Goal: Task Accomplishment & Management: Complete application form

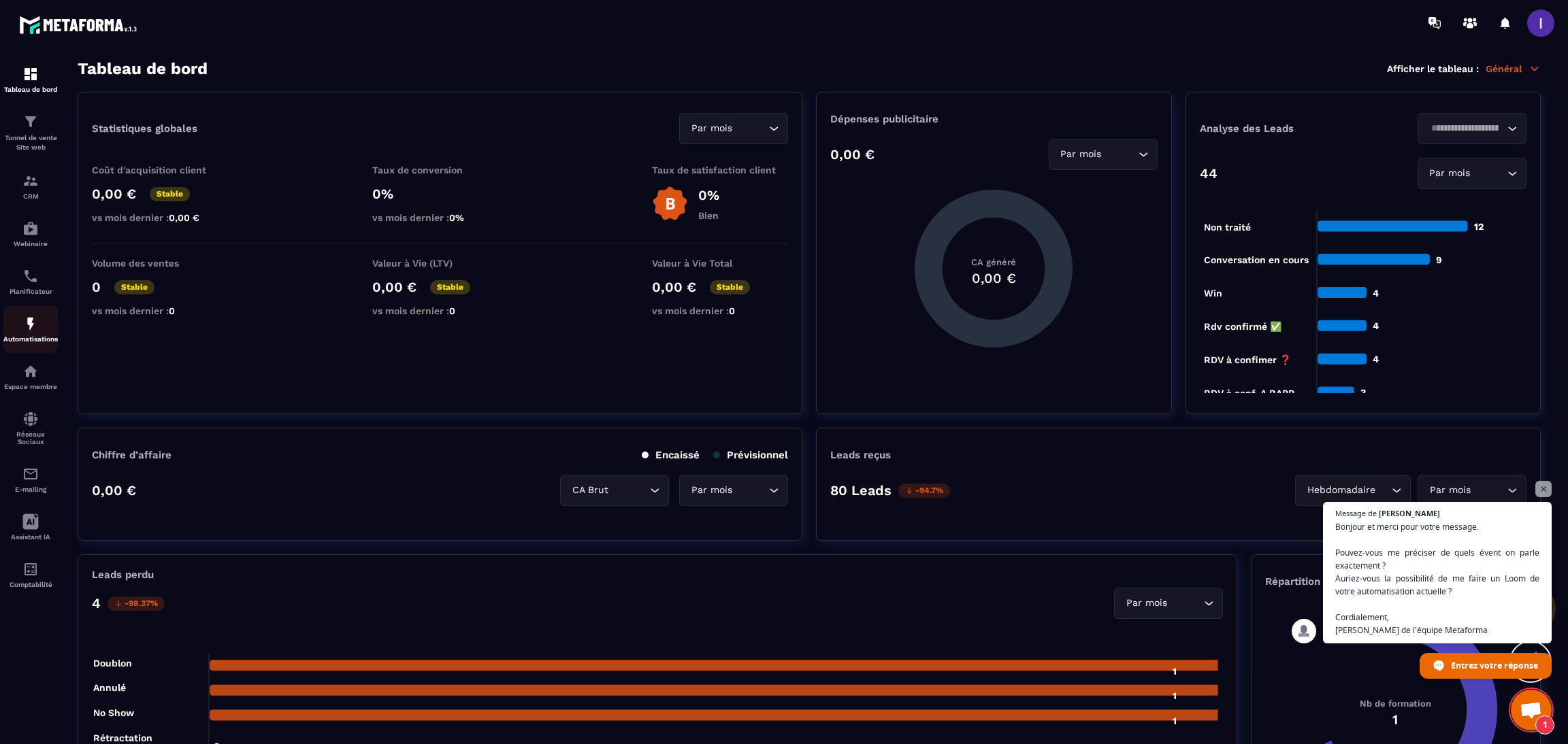
scroll to position [108, 0]
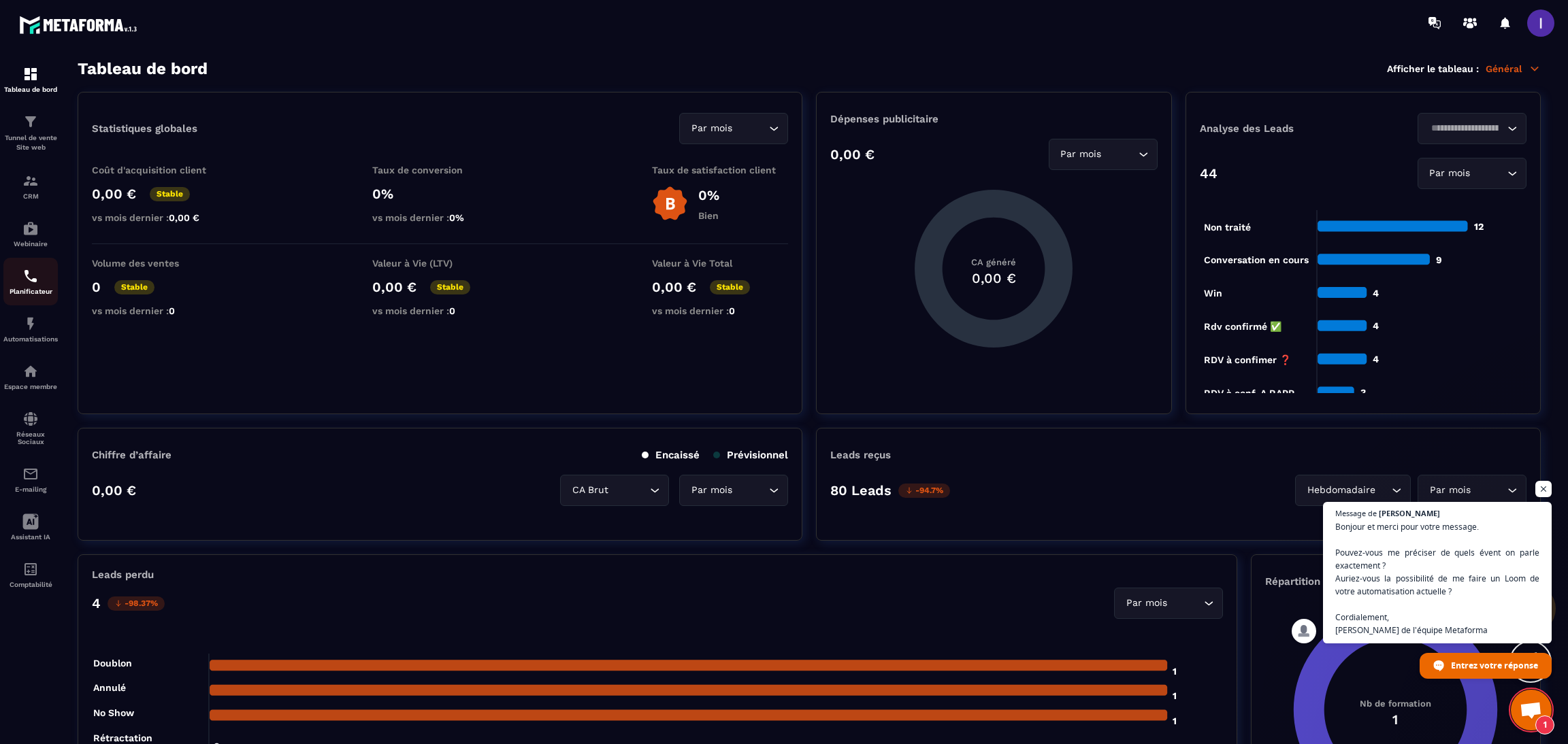
click at [29, 277] on img at bounding box center [31, 276] width 16 height 16
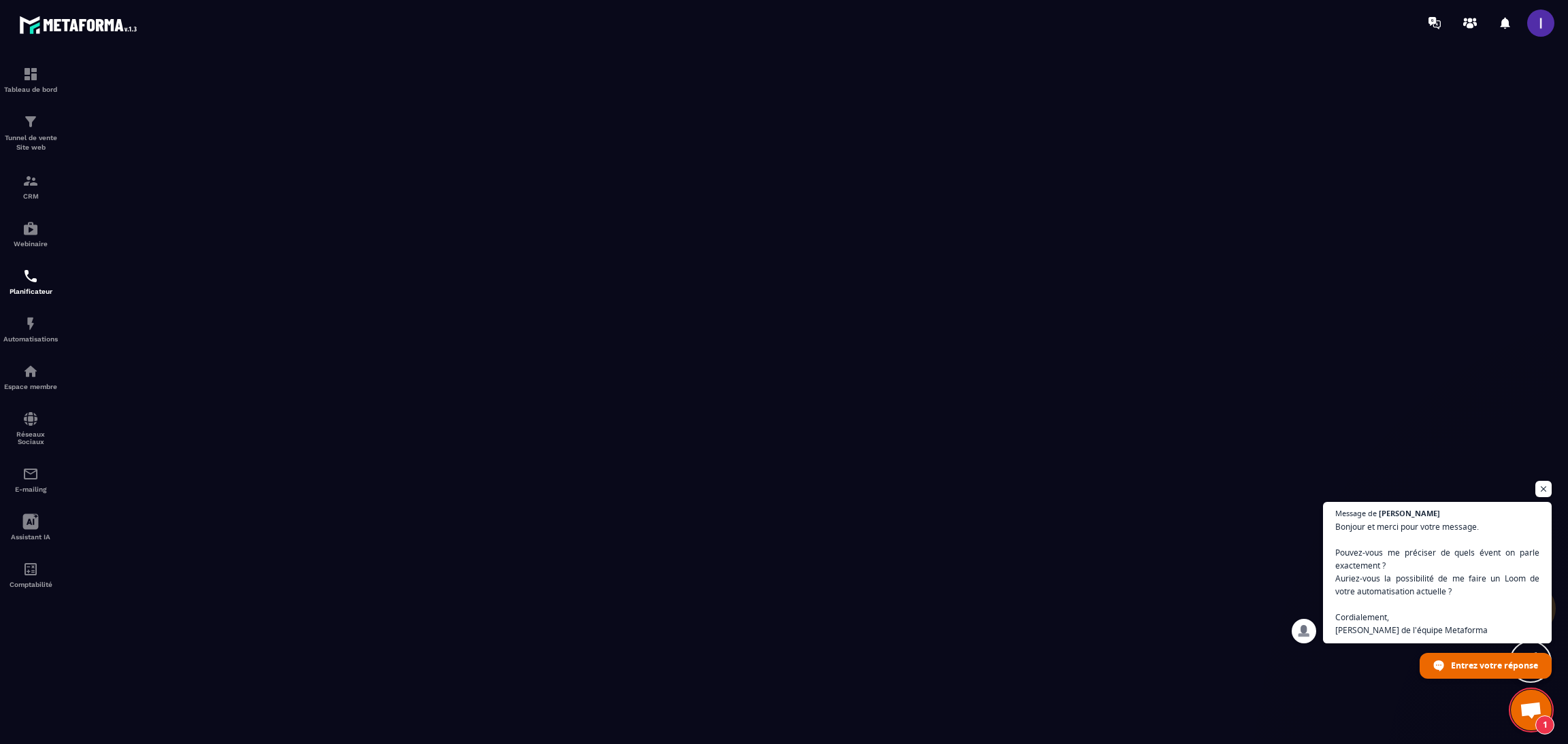
click at [1529, 26] on span at bounding box center [1540, 23] width 27 height 27
click at [34, 185] on img at bounding box center [31, 181] width 16 height 16
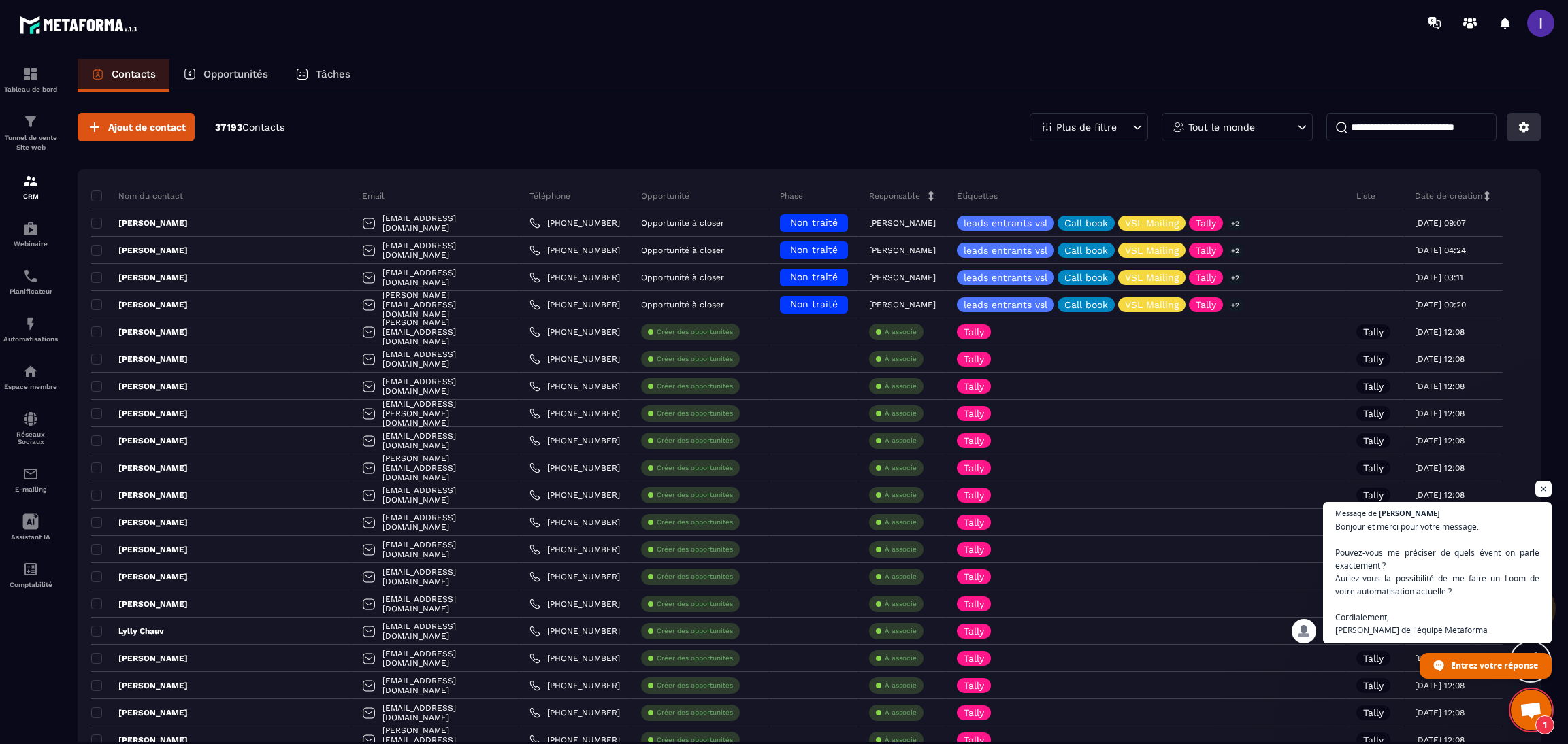
click at [1522, 131] on icon at bounding box center [1523, 128] width 10 height 10
click at [1428, 224] on p "Importer des données" at bounding box center [1450, 223] width 167 height 22
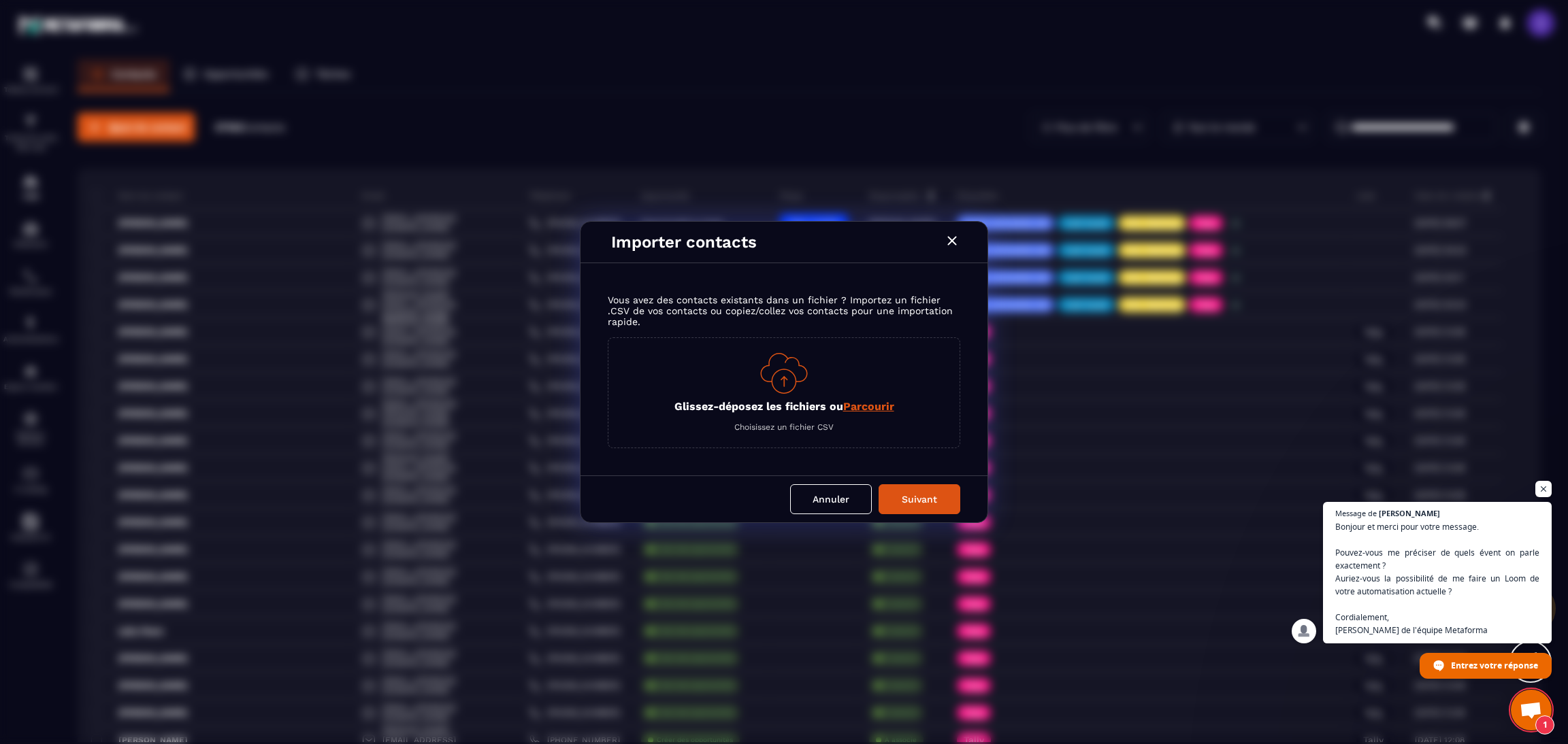
click at [880, 408] on span "Parcourir" at bounding box center [868, 406] width 51 height 13
click at [0, 0] on input "Glissez-déposez les fichiers ou Parcourir" at bounding box center [0, 0] width 0 height 0
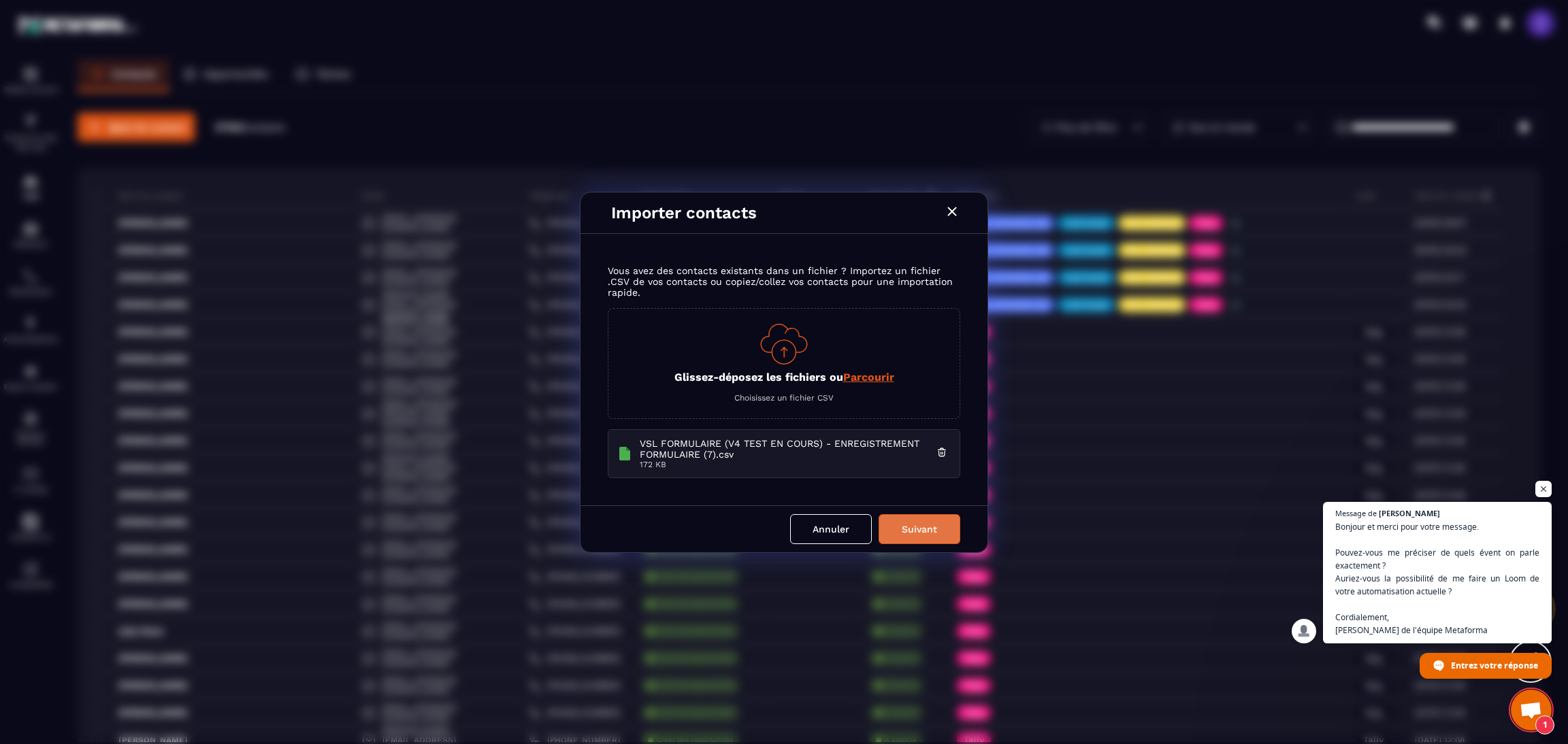
click at [927, 522] on button "Suivant" at bounding box center [919, 529] width 82 height 30
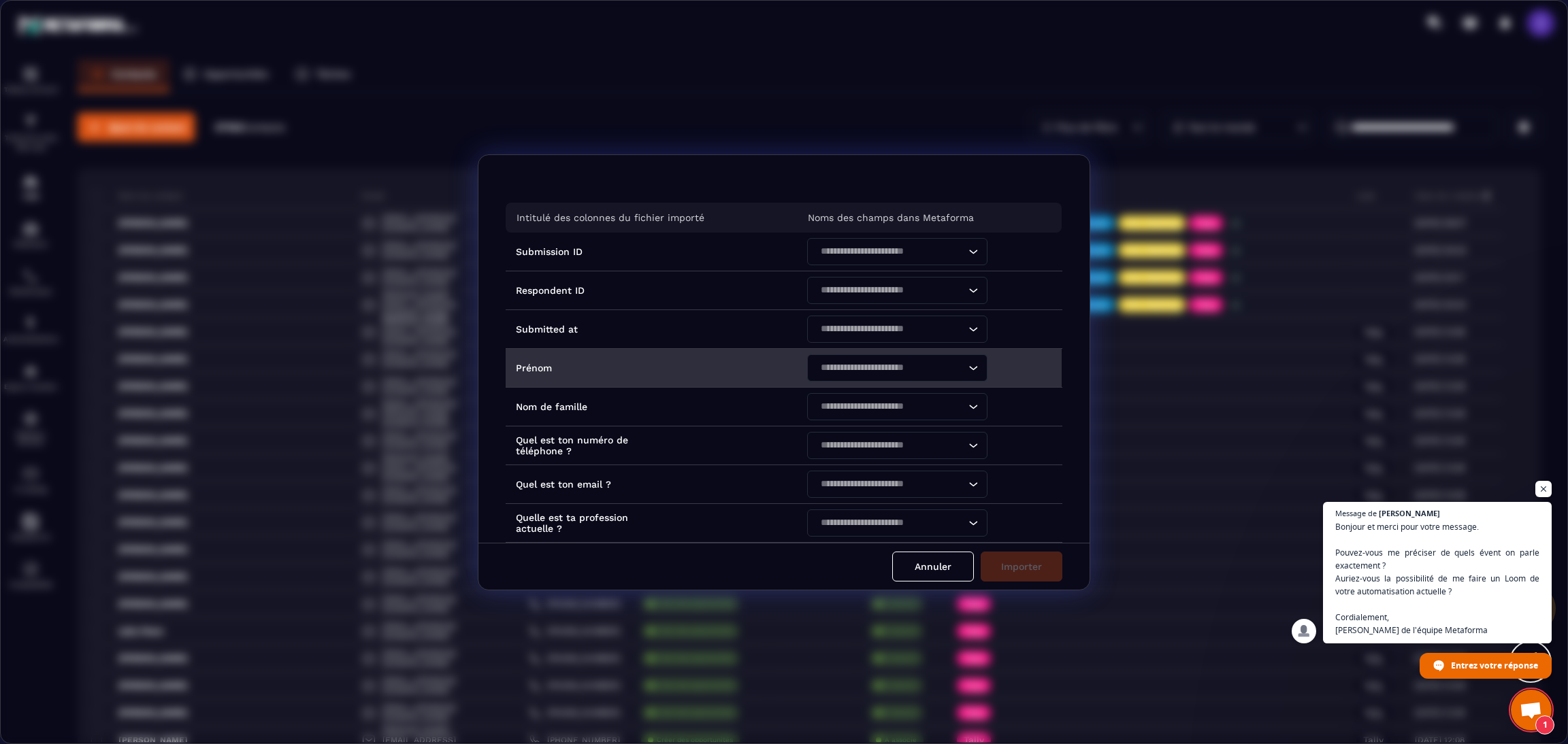
click at [857, 363] on input "Search for option" at bounding box center [890, 368] width 149 height 15
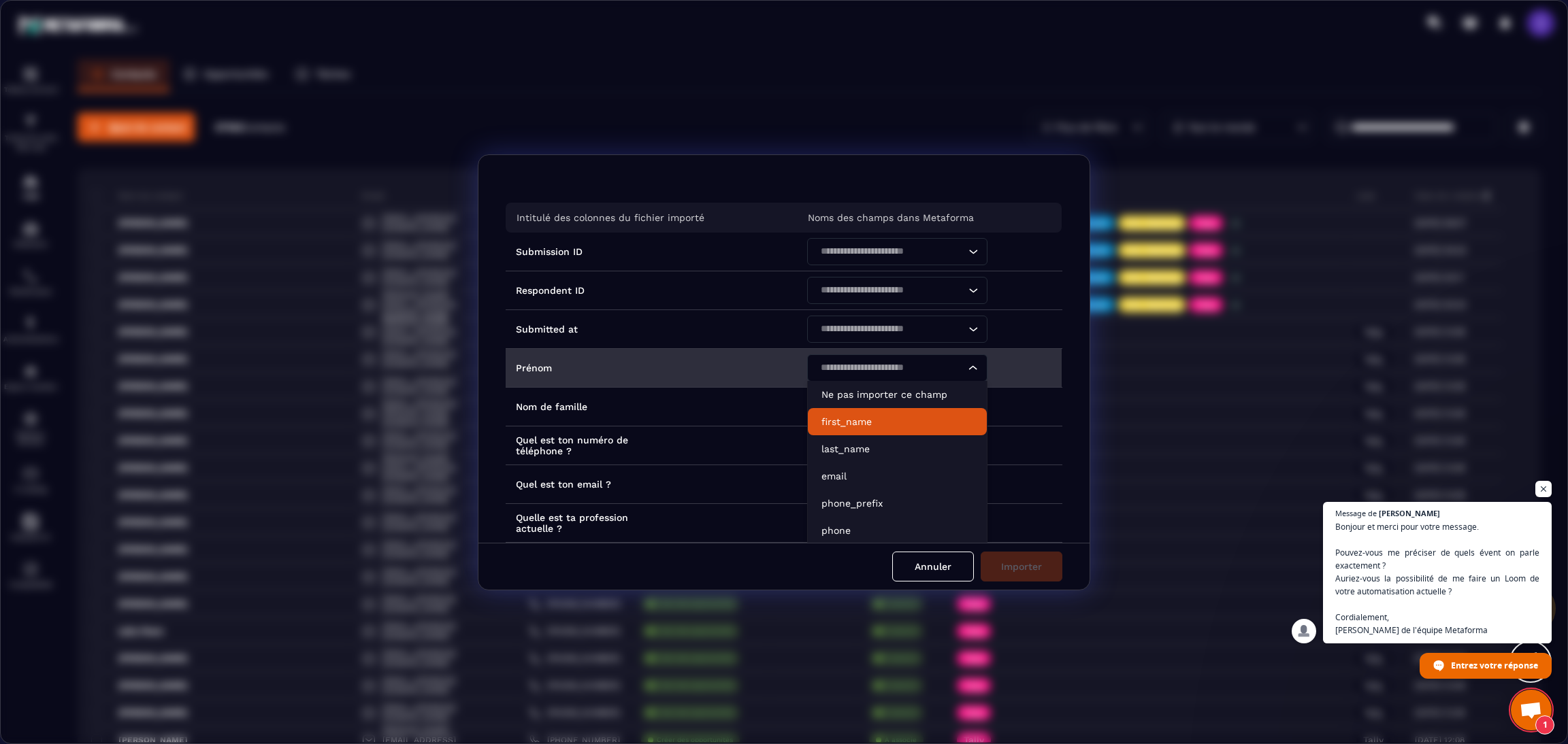
click at [866, 429] on li "first_name" at bounding box center [897, 422] width 179 height 27
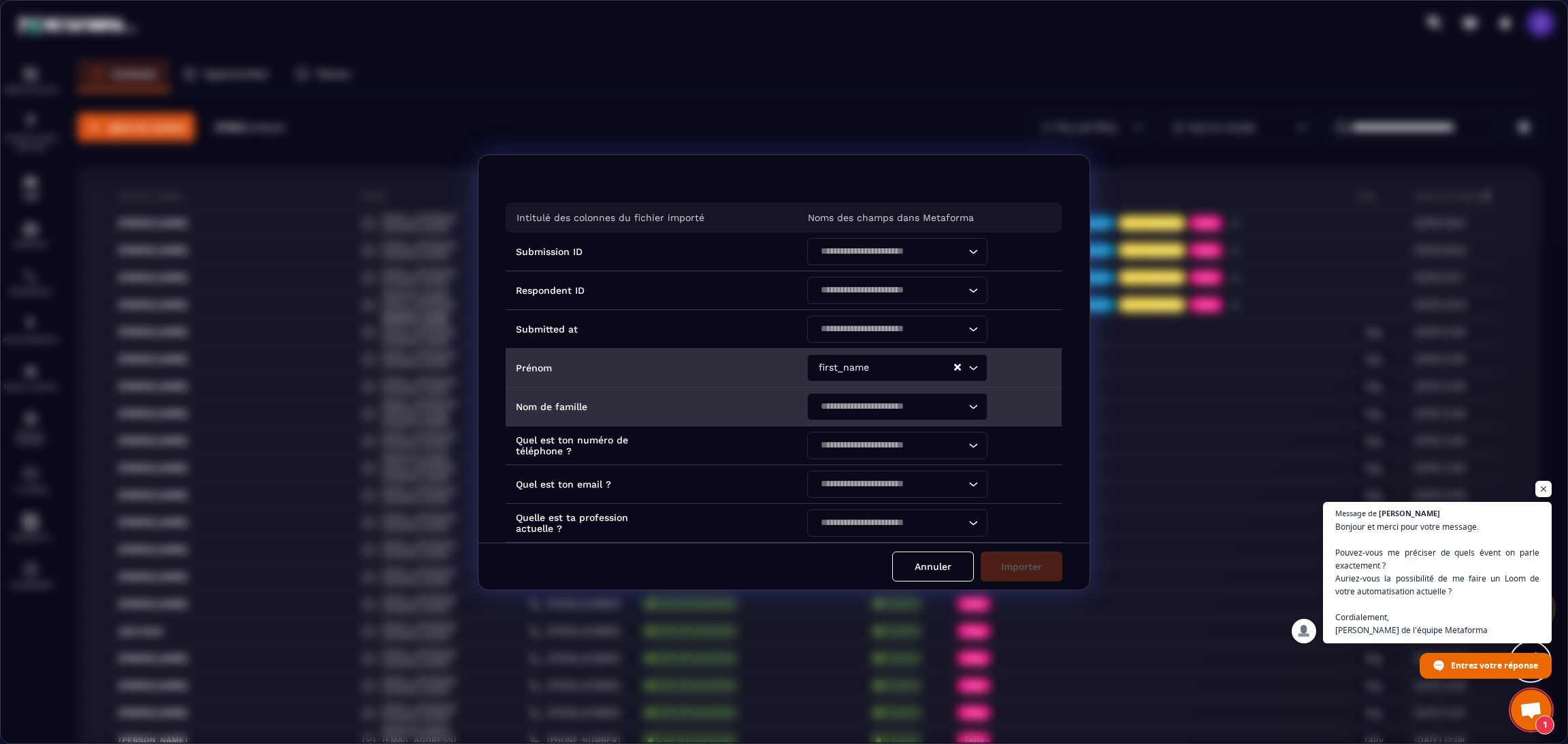
click at [866, 417] on div "Search for option" at bounding box center [890, 406] width 152 height 27
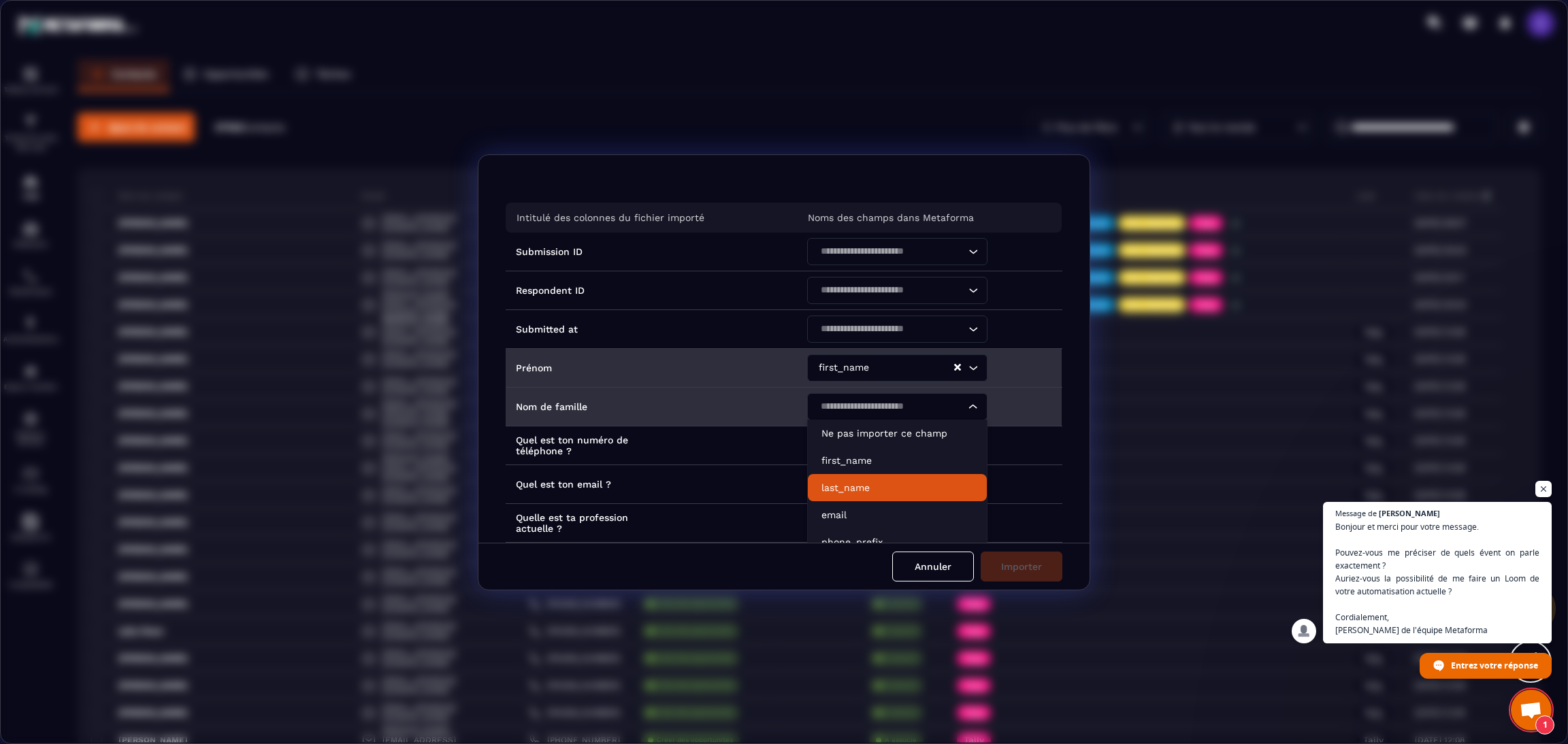
click at [852, 490] on p "last_name" at bounding box center [897, 487] width 152 height 14
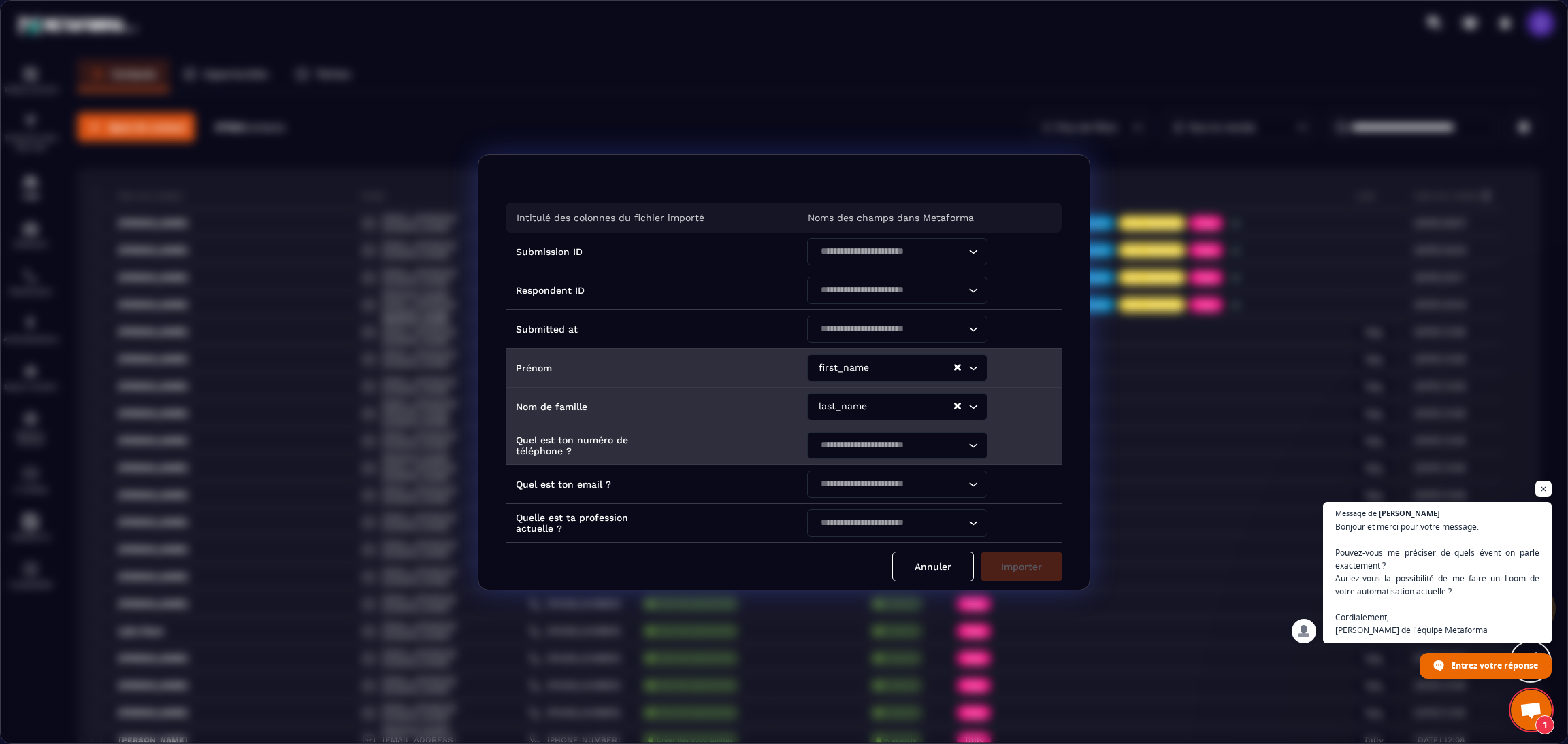
click at [862, 449] on input "Search for option" at bounding box center [890, 446] width 149 height 15
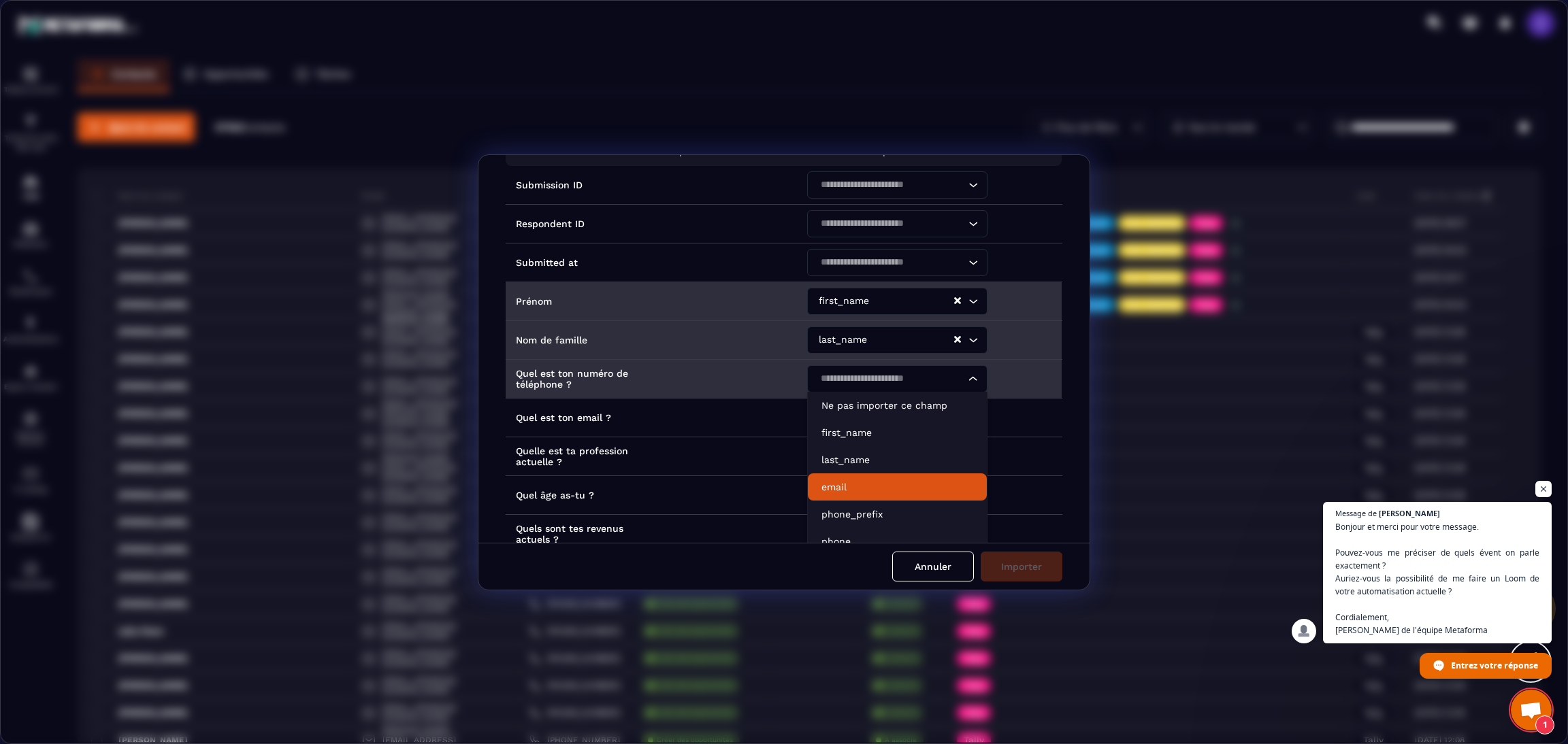
scroll to position [102, 0]
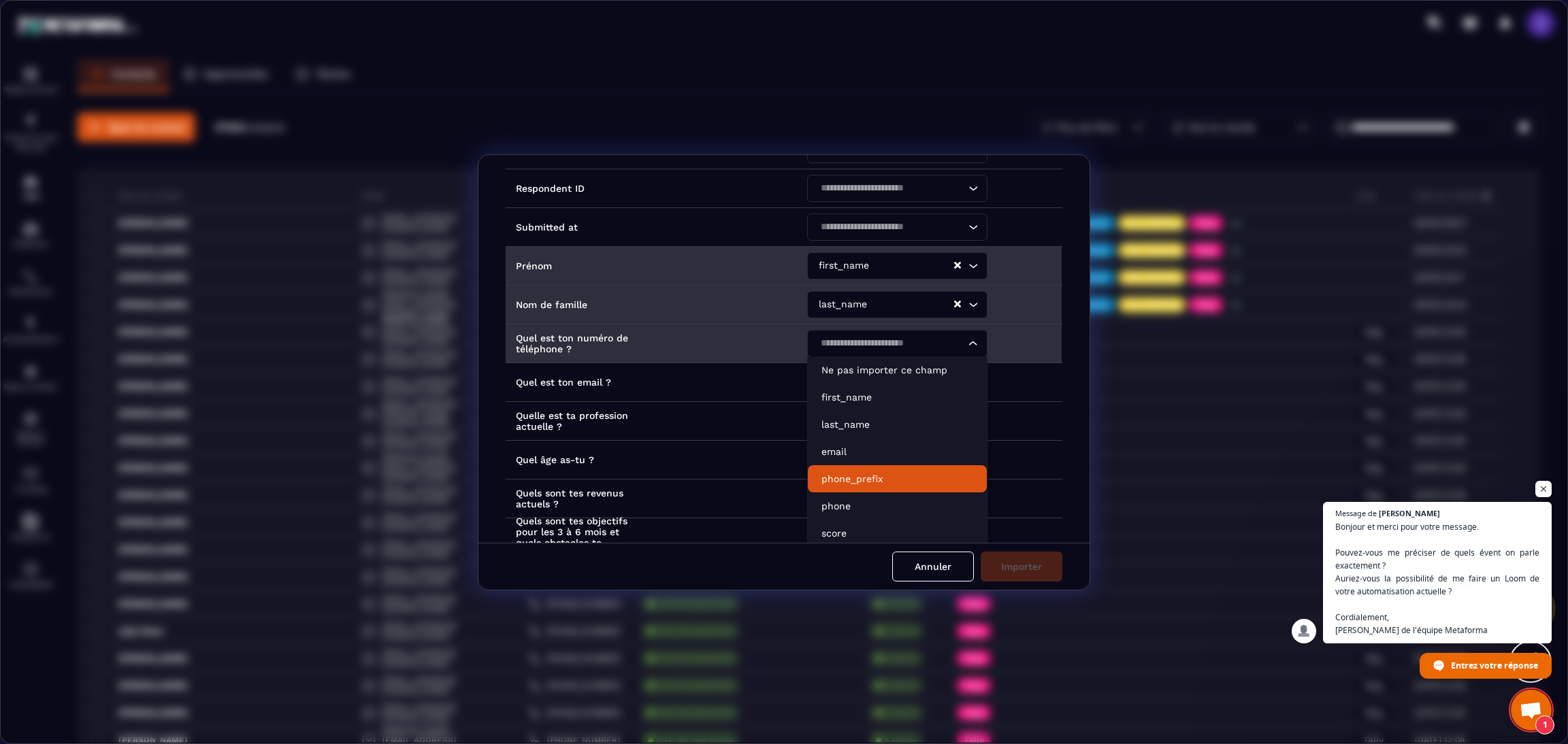
click at [854, 472] on p "phone_prefix" at bounding box center [897, 478] width 152 height 14
click at [858, 345] on div "phone_prefix" at bounding box center [890, 343] width 152 height 27
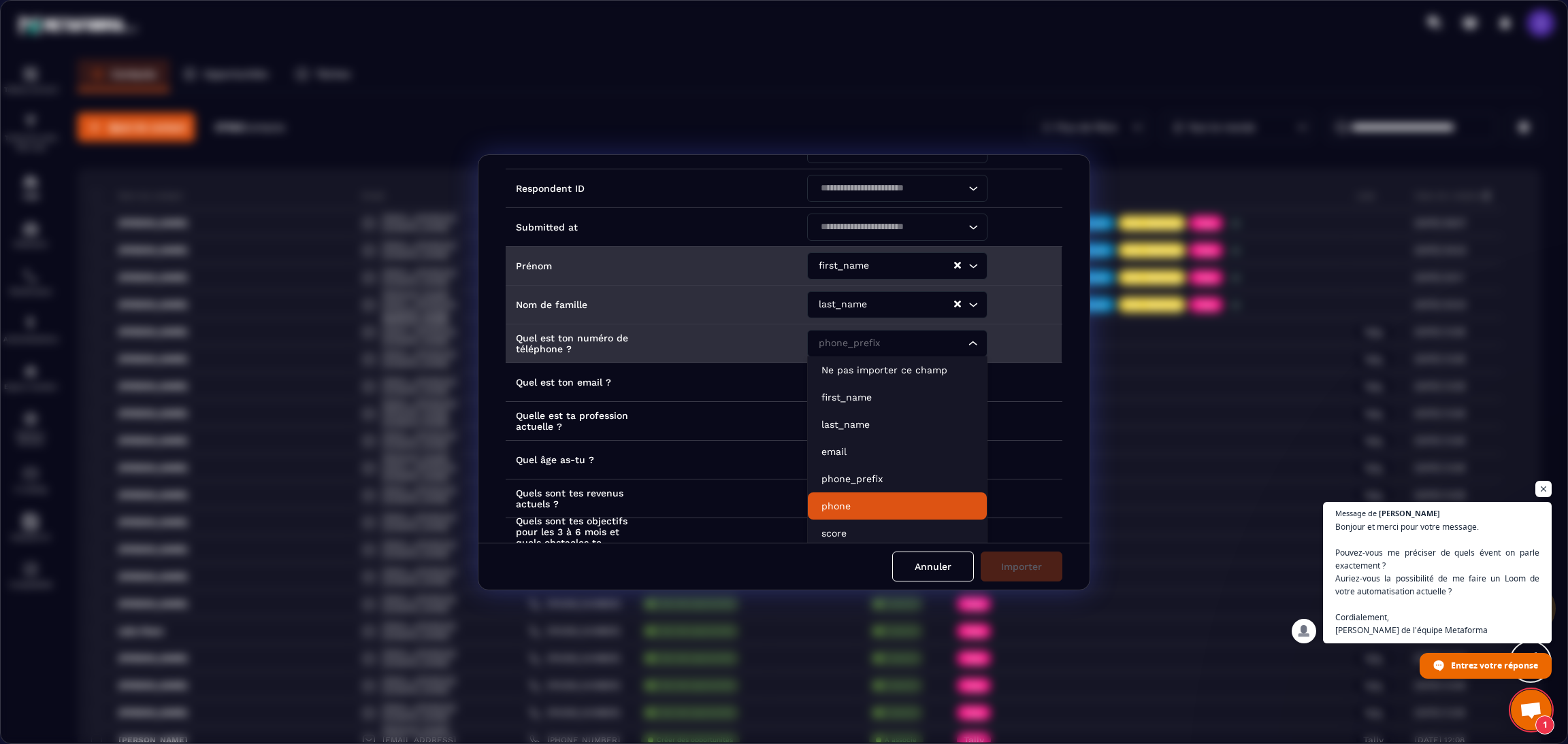
click at [857, 506] on p "phone" at bounding box center [897, 505] width 152 height 14
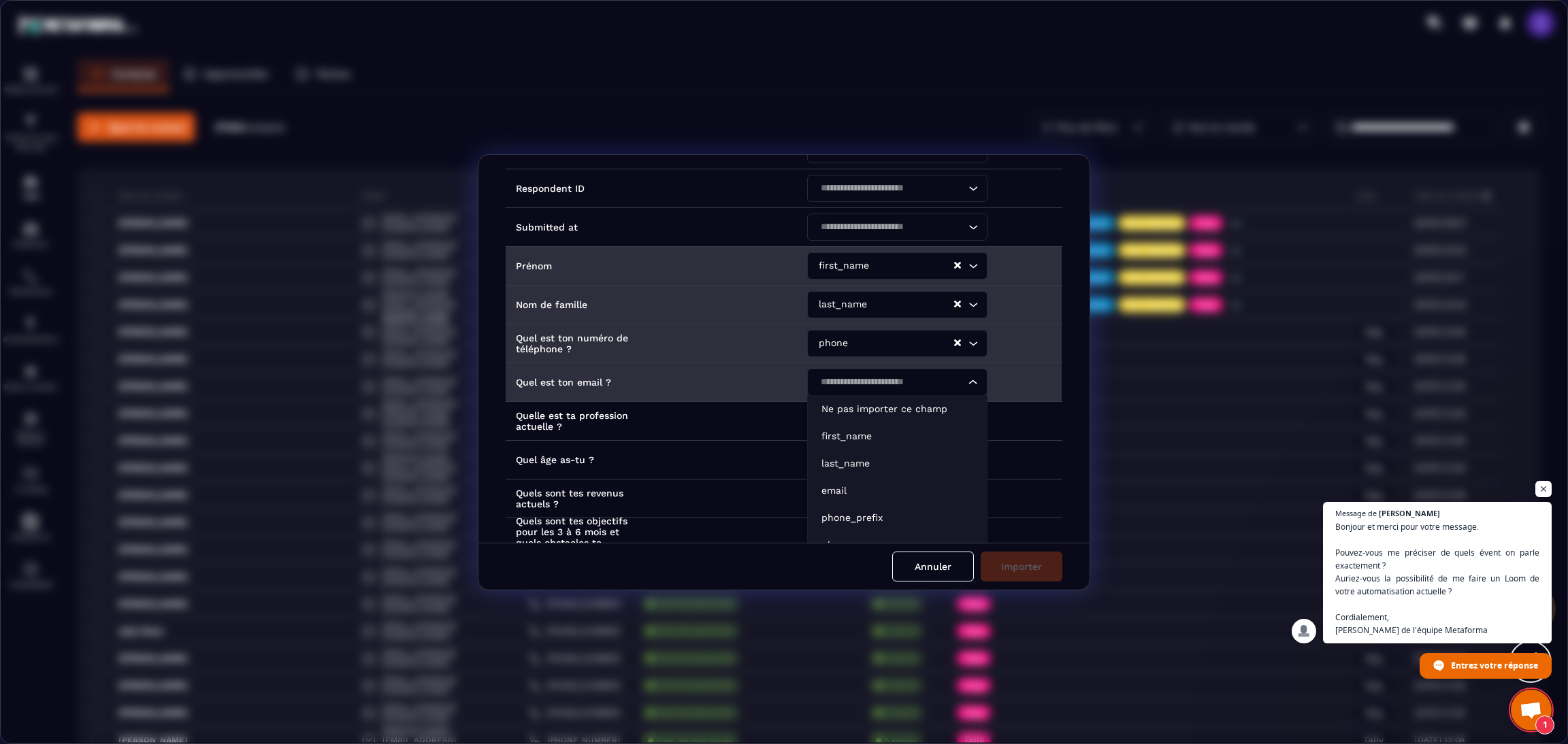
click at [863, 377] on input "Search for option" at bounding box center [890, 382] width 149 height 15
click at [857, 493] on p "email" at bounding box center [897, 490] width 152 height 14
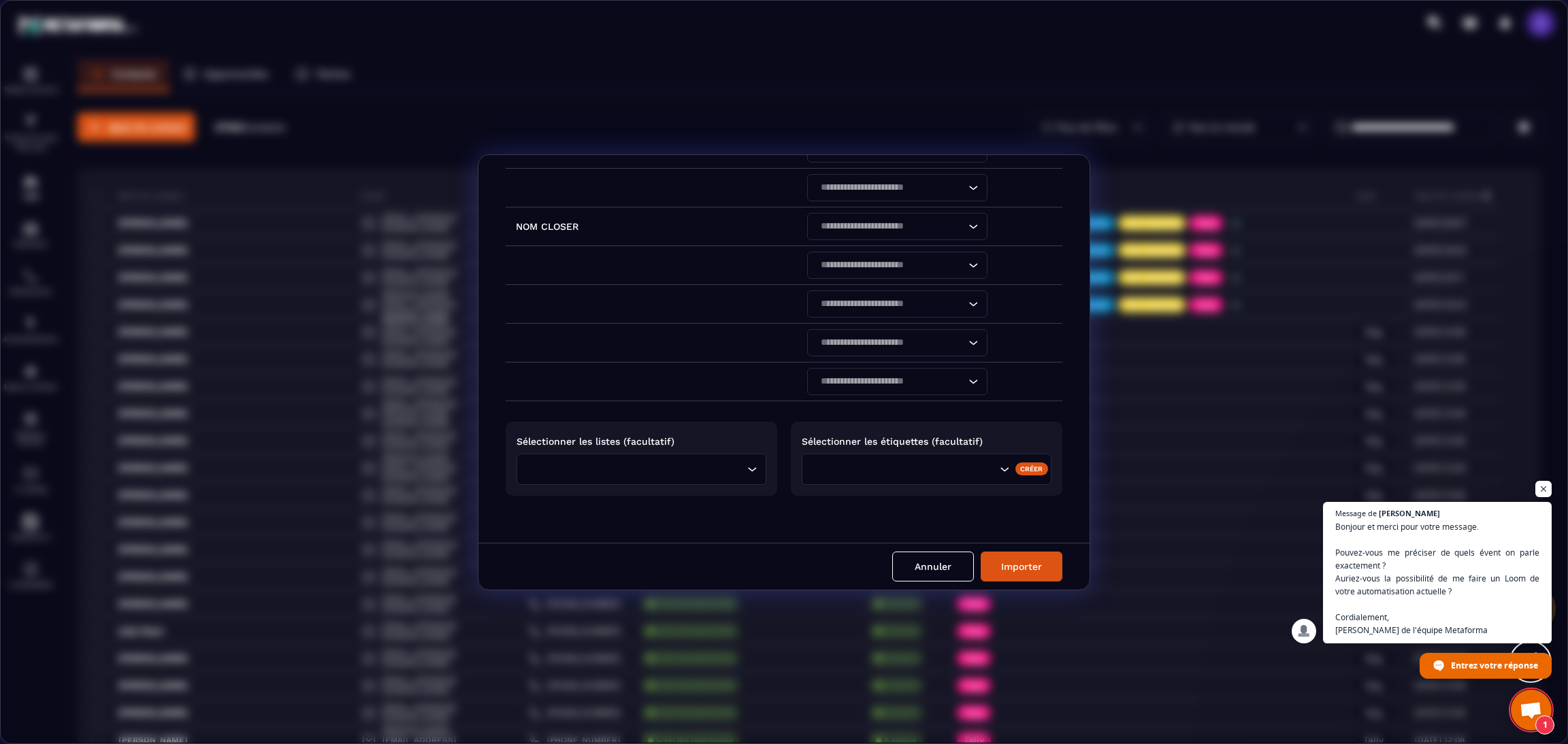
scroll to position [811, 0]
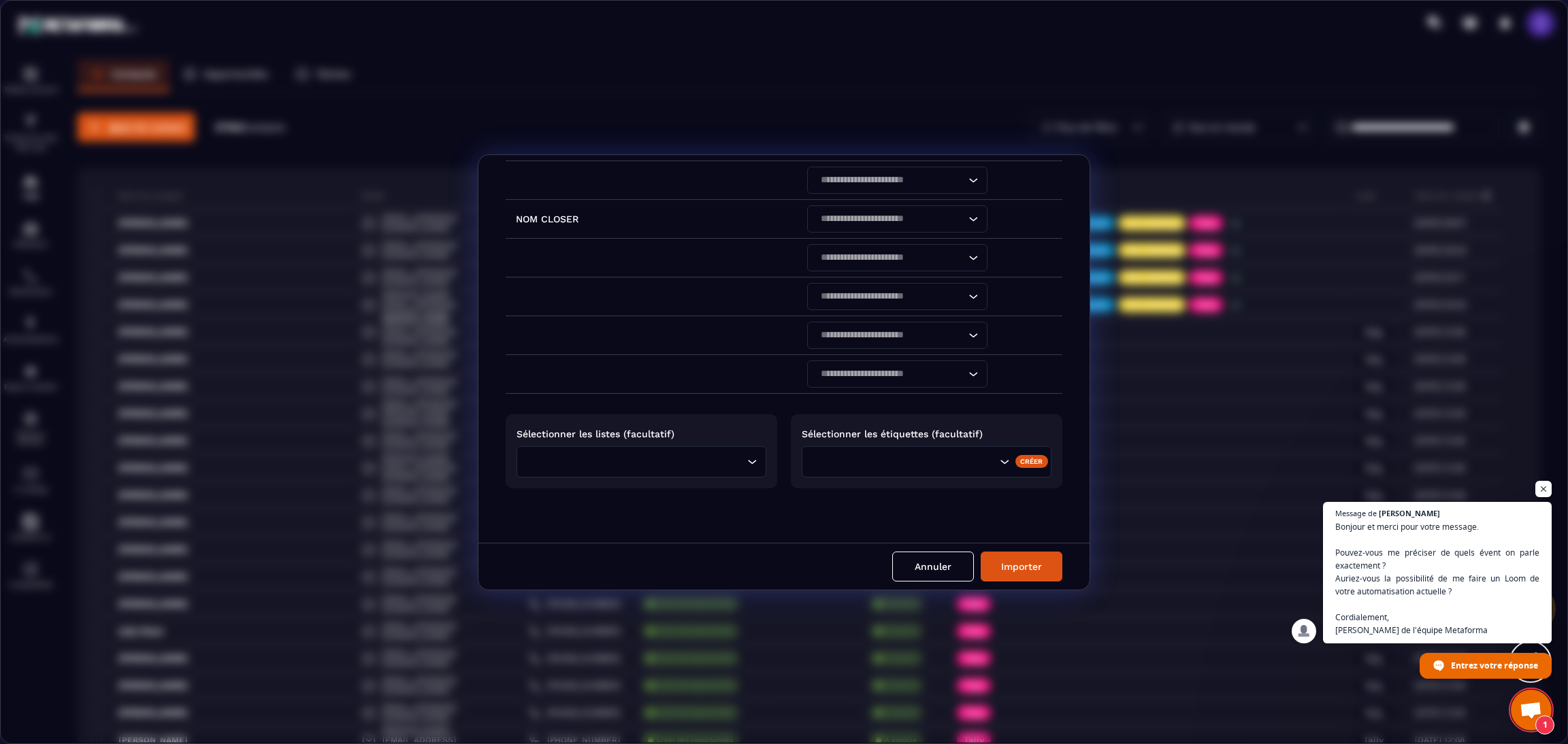
click at [674, 450] on div "Loading..." at bounding box center [641, 462] width 250 height 31
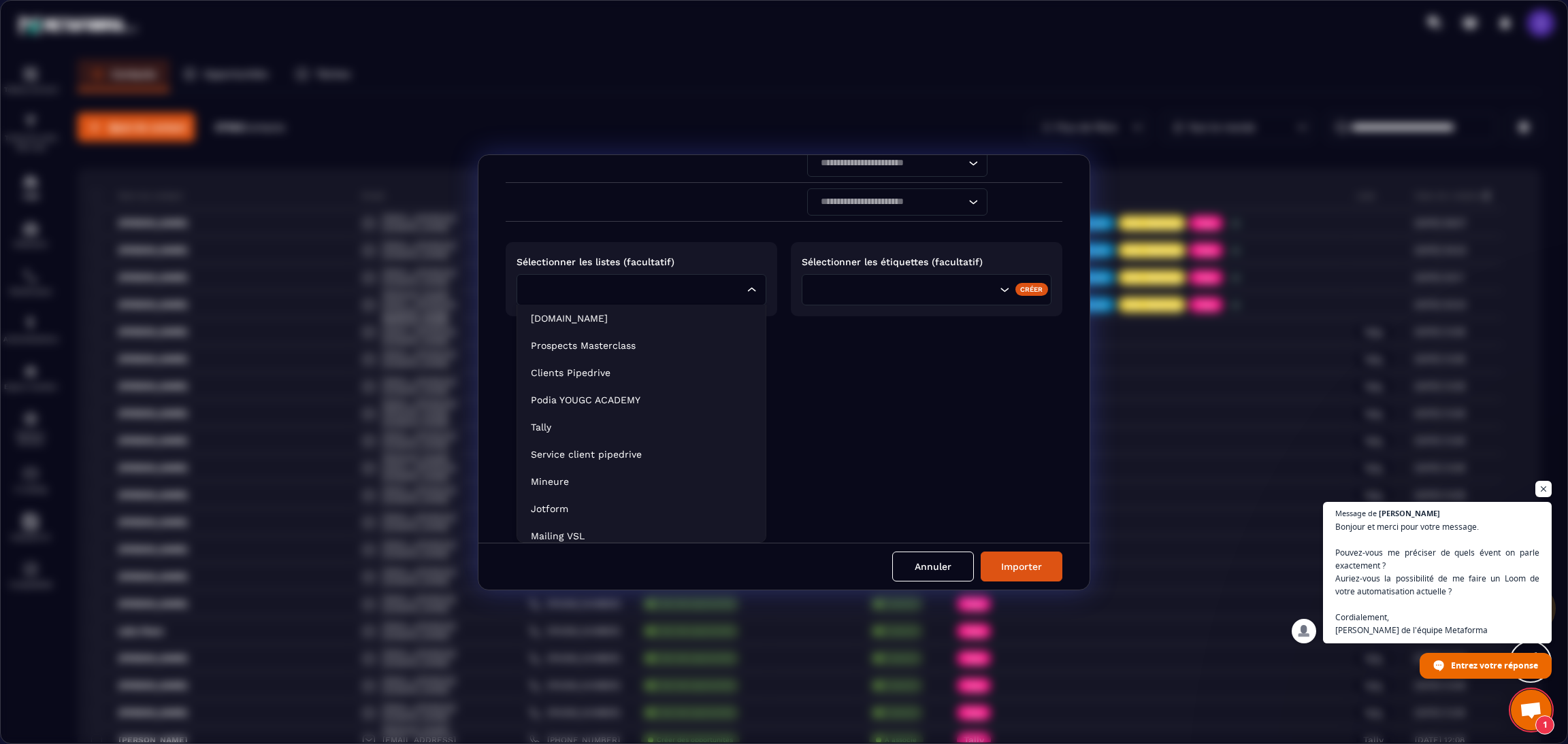
scroll to position [983, 0]
click at [651, 403] on p "Podia YOUGC ACADEMY" at bounding box center [641, 400] width 221 height 14
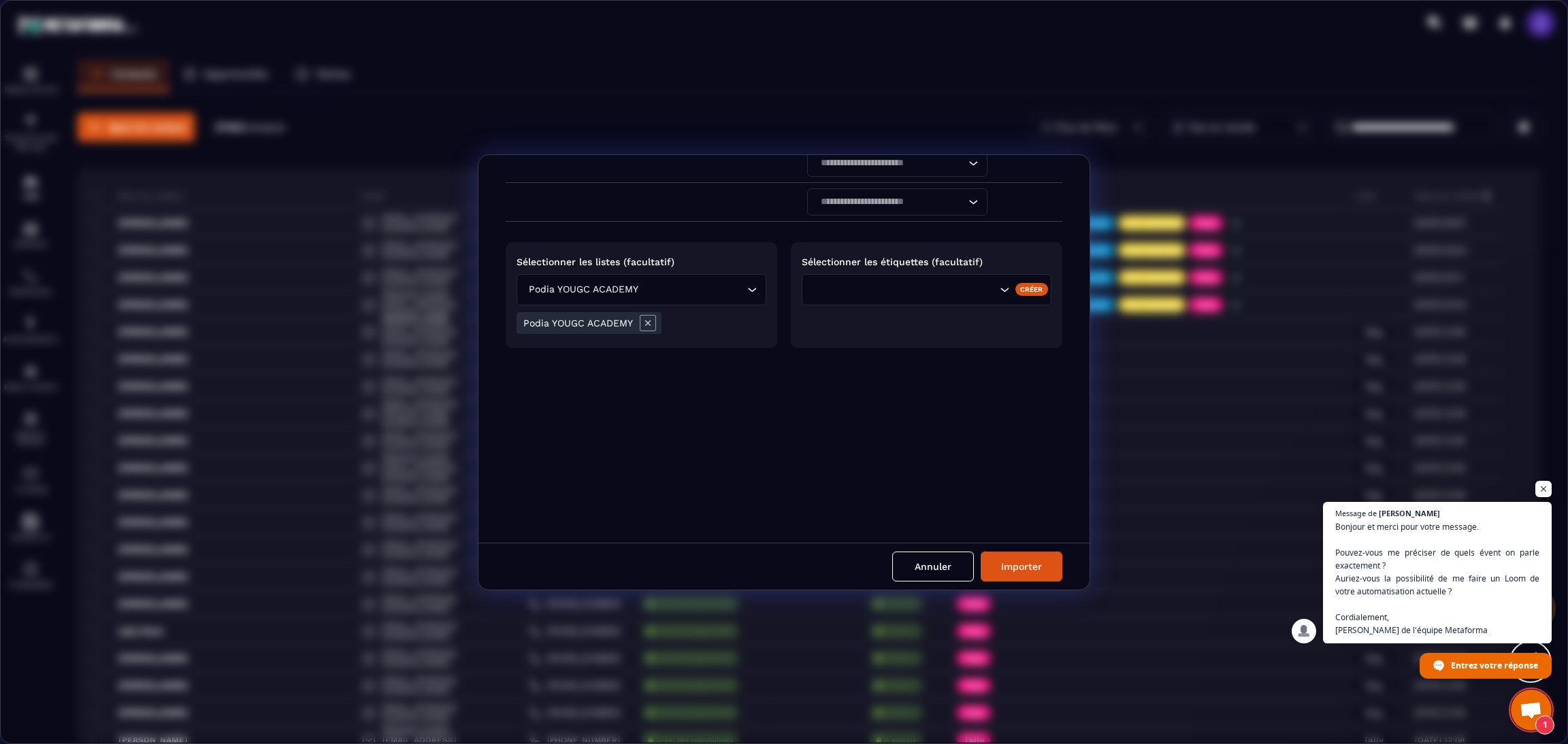
scroll to position [842, 0]
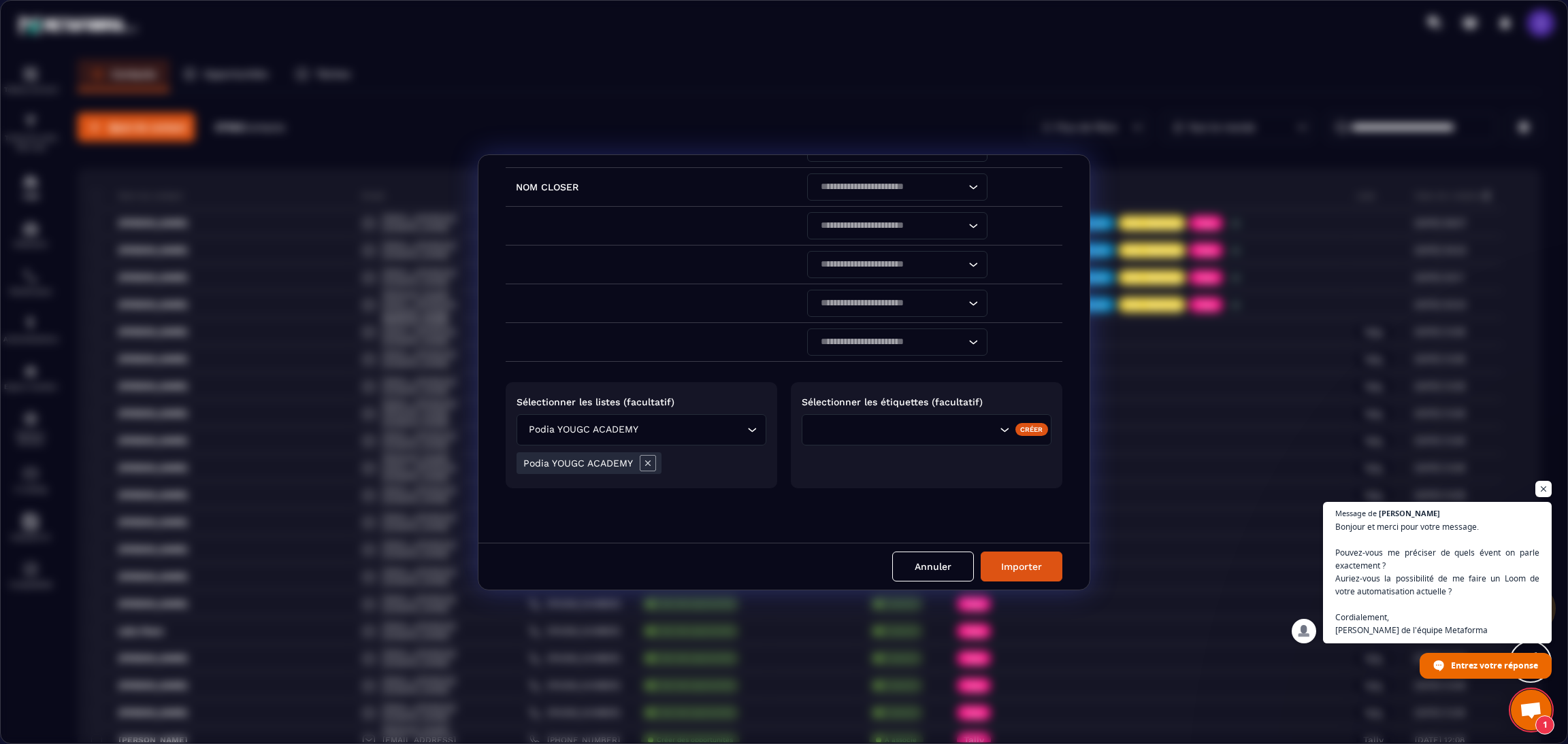
click at [649, 459] on icon "Modal window" at bounding box center [648, 463] width 16 height 16
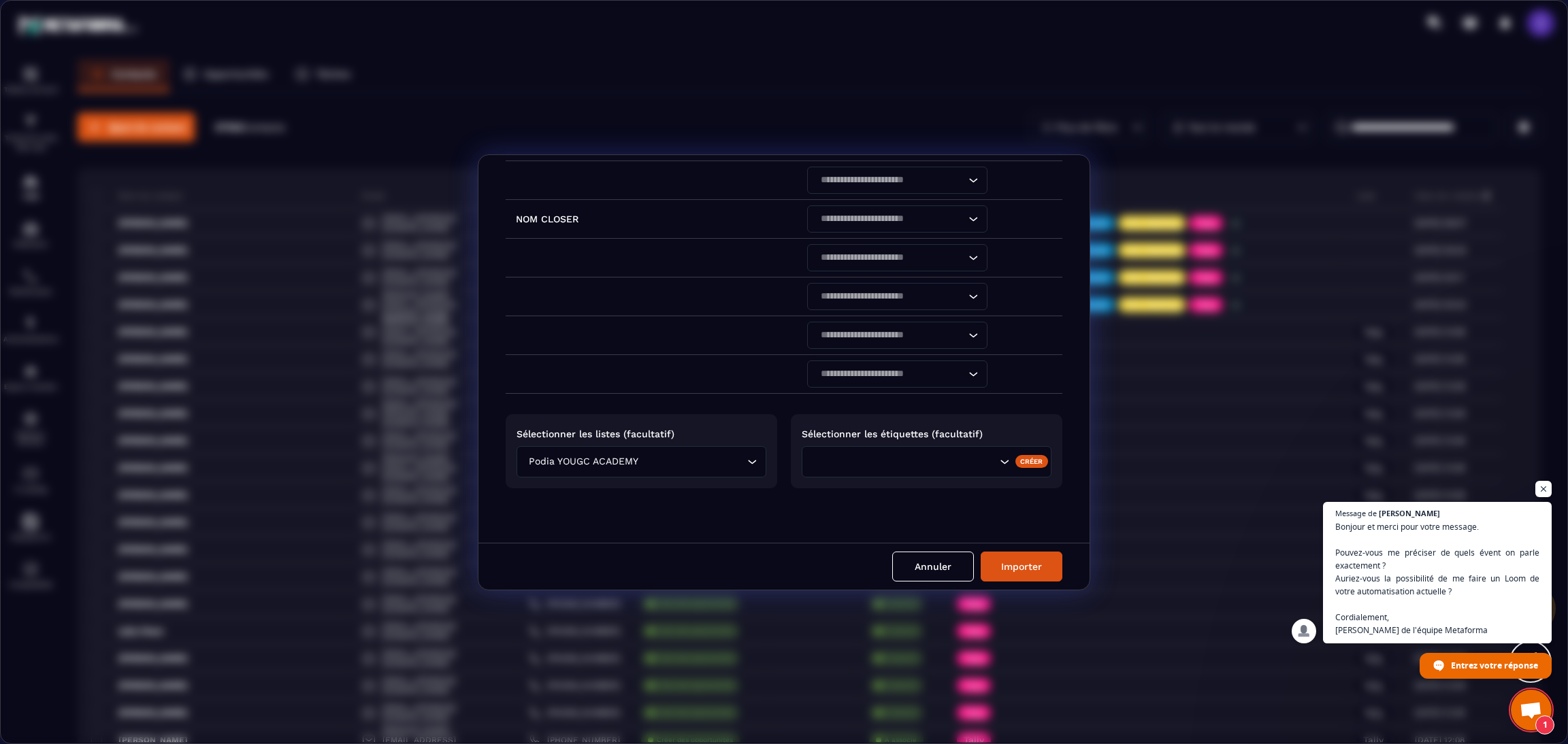
scroll to position [811, 0]
click at [642, 459] on input "Search for option" at bounding box center [692, 462] width 103 height 15
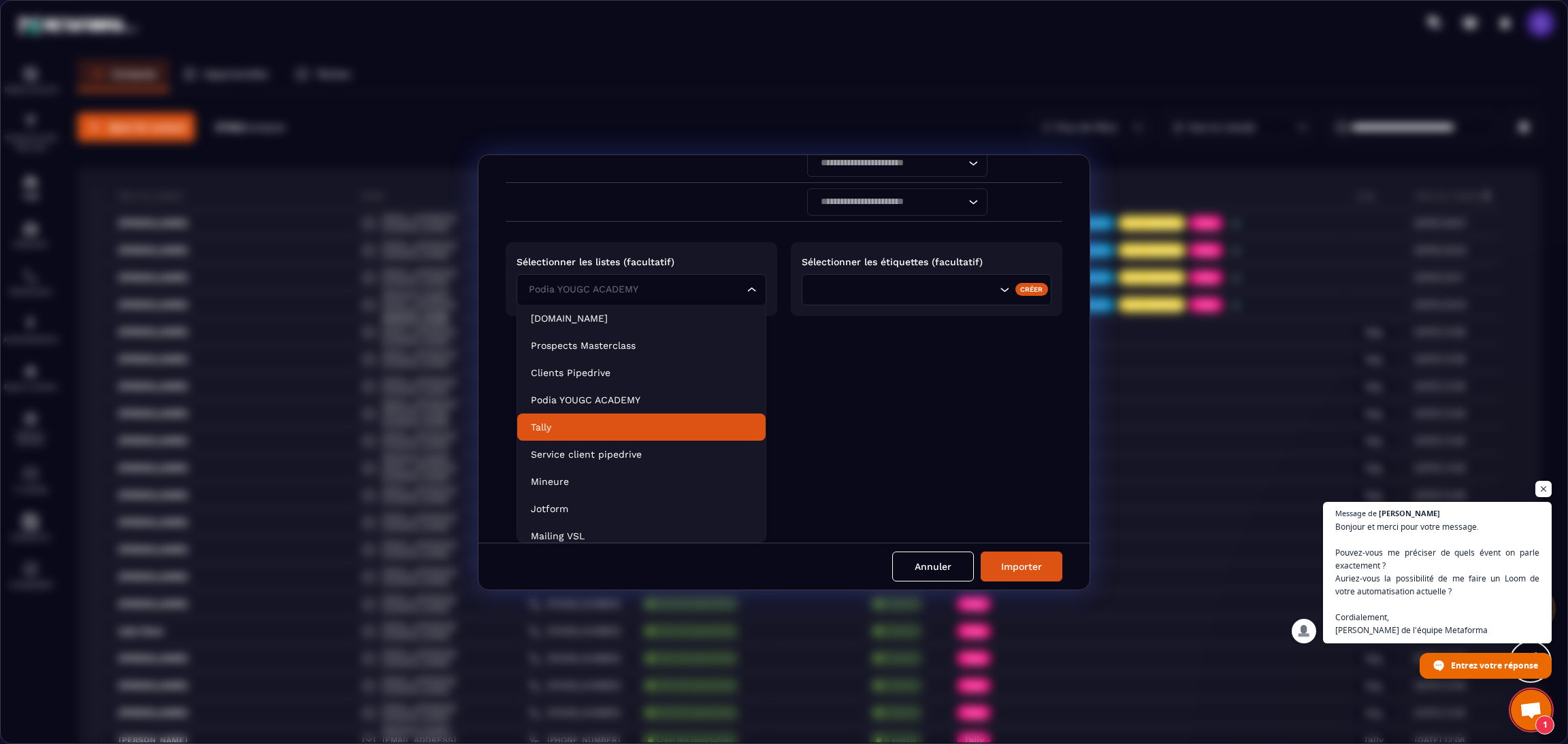
click at [597, 426] on p "Tally" at bounding box center [641, 427] width 221 height 14
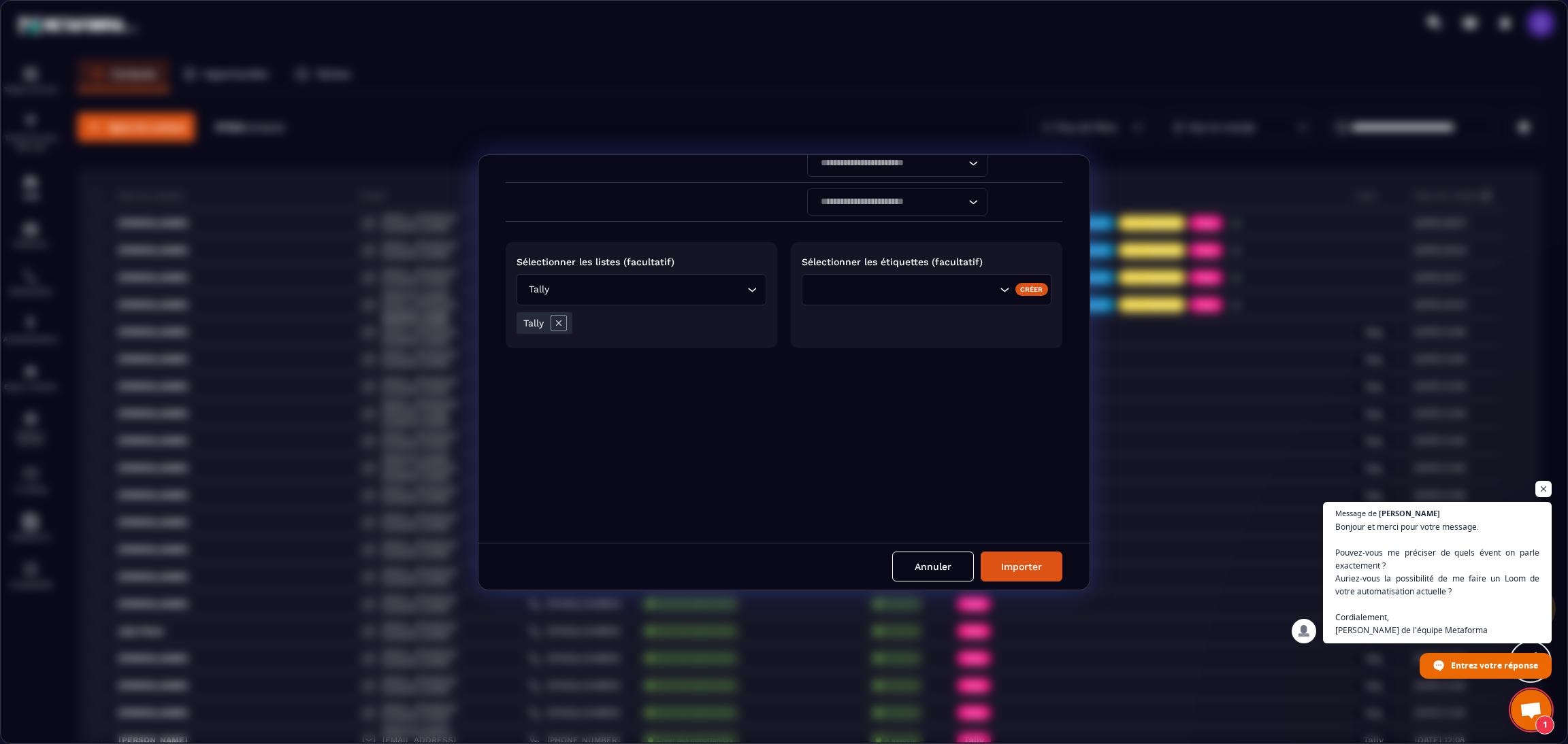
scroll to position [842, 0]
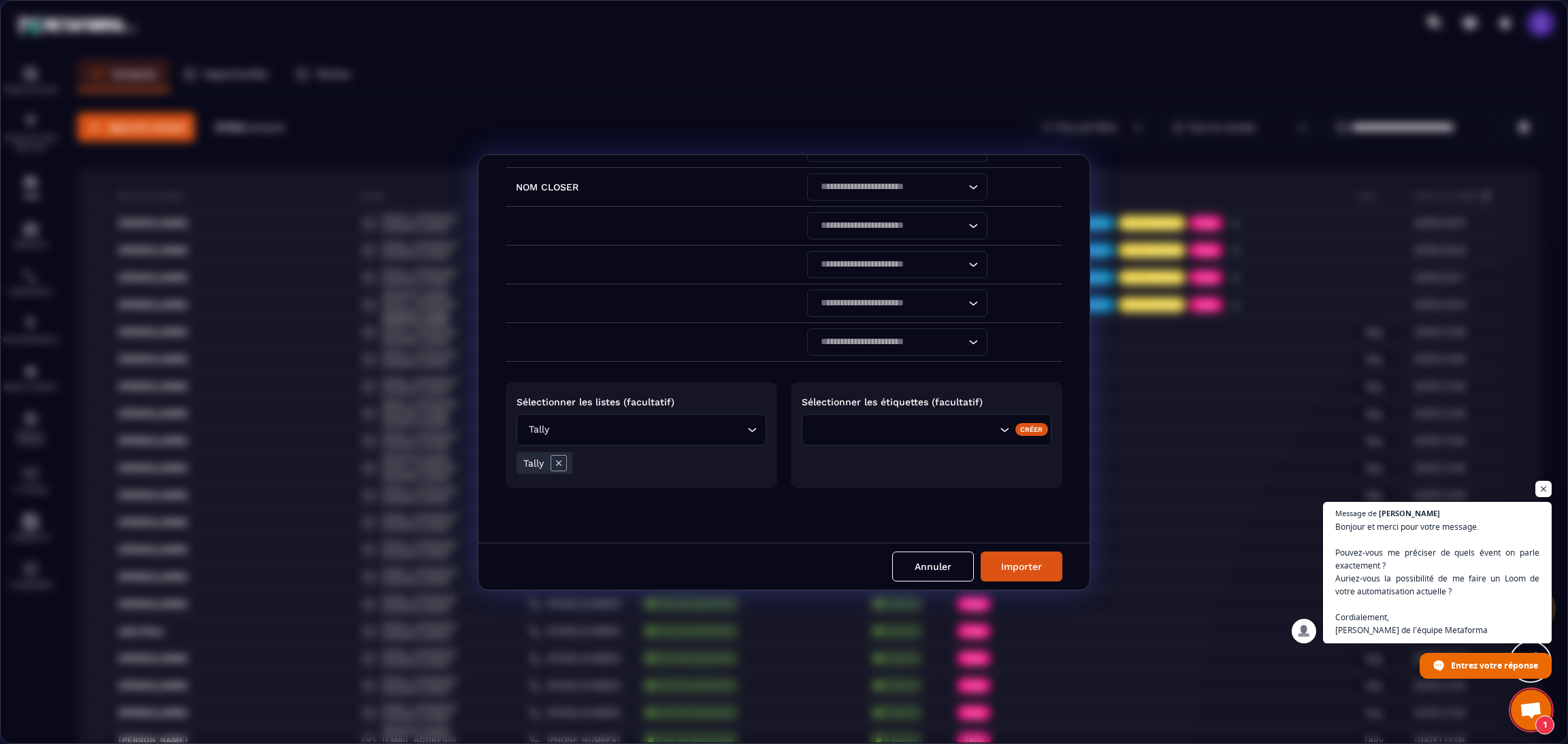
click at [903, 434] on input "Search for option" at bounding box center [927, 430] width 138 height 15
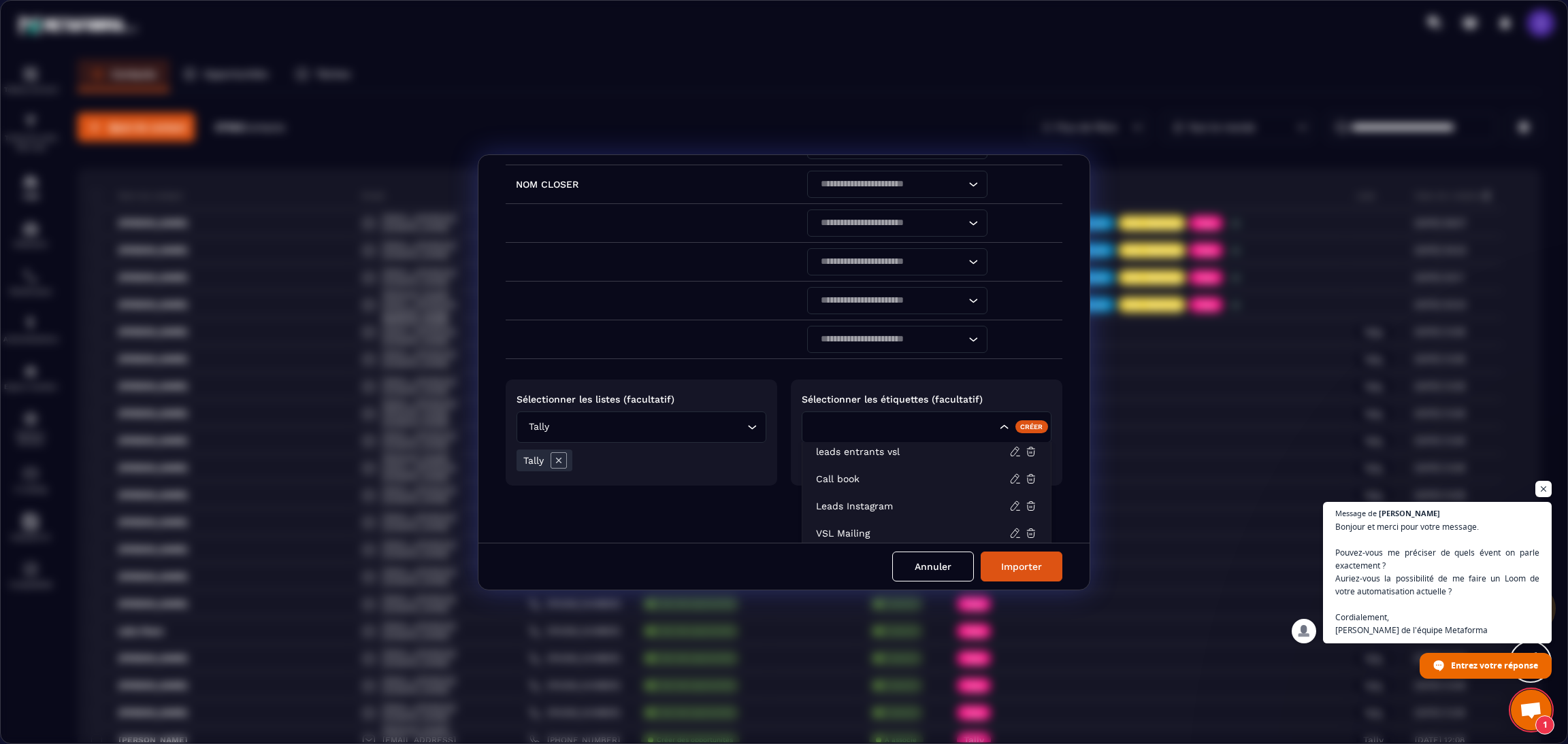
scroll to position [204, 0]
click at [843, 532] on li "Tally" at bounding box center [926, 523] width 248 height 27
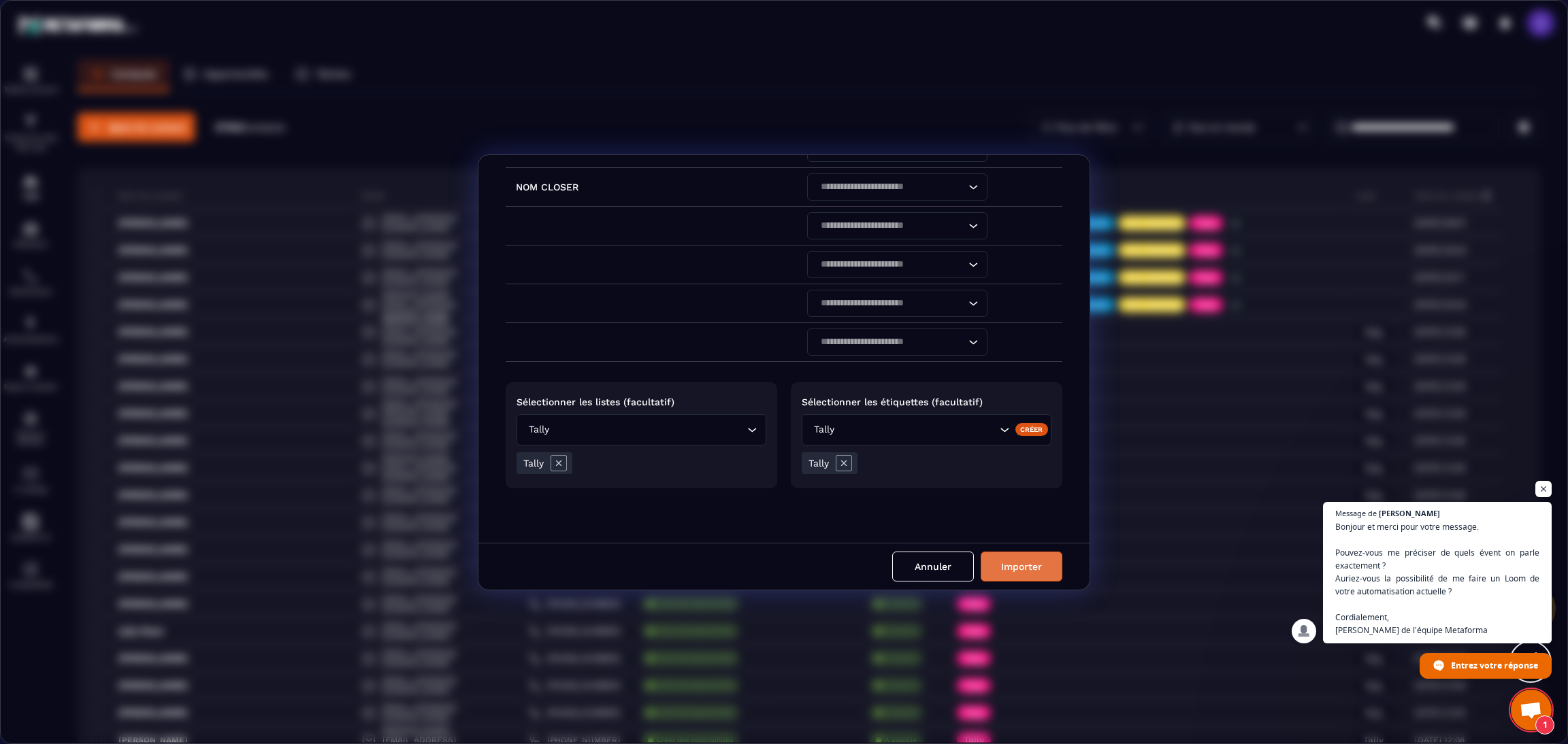
click at [1020, 563] on button "Importer" at bounding box center [1021, 566] width 82 height 30
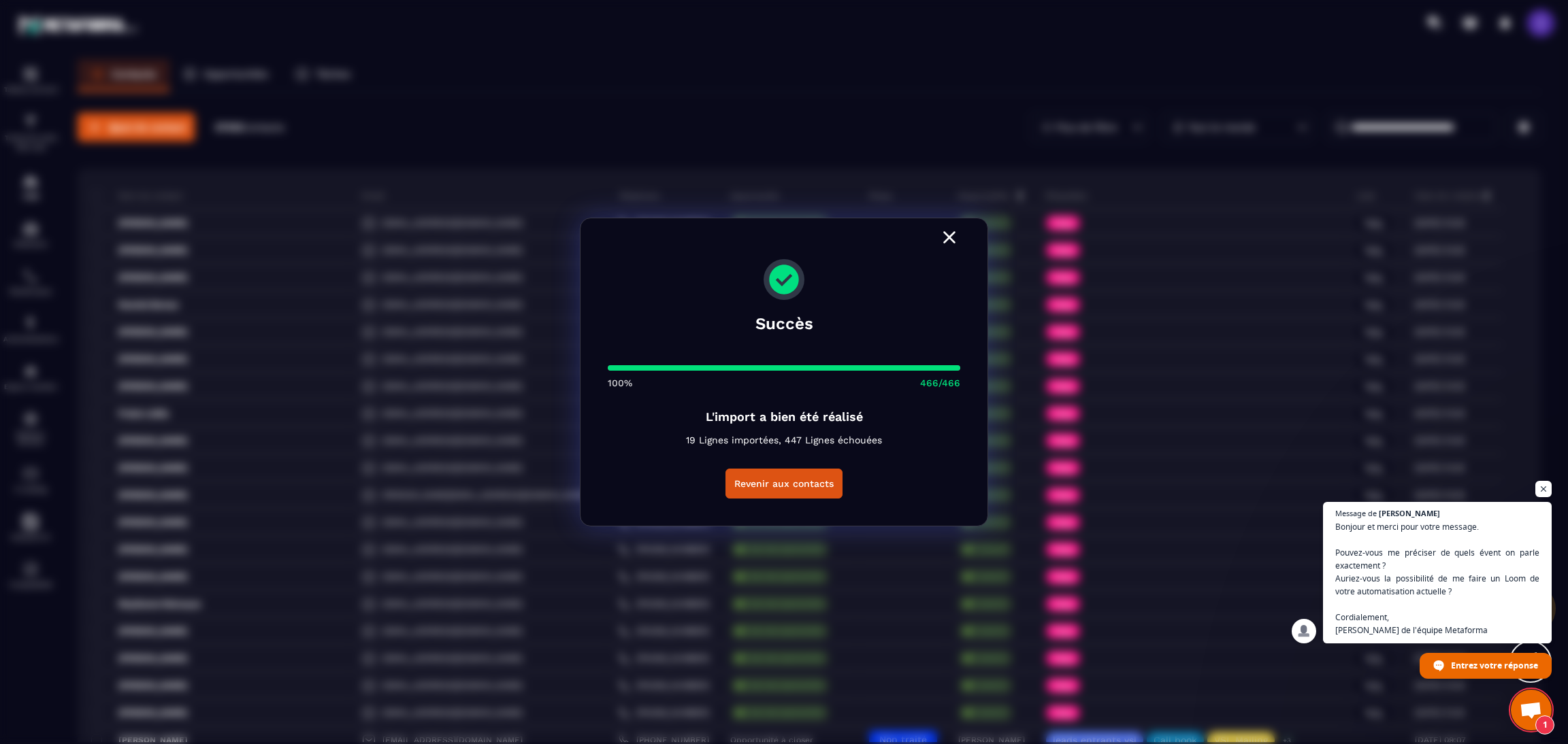
click at [952, 240] on icon "Modal window" at bounding box center [949, 237] width 12 height 12
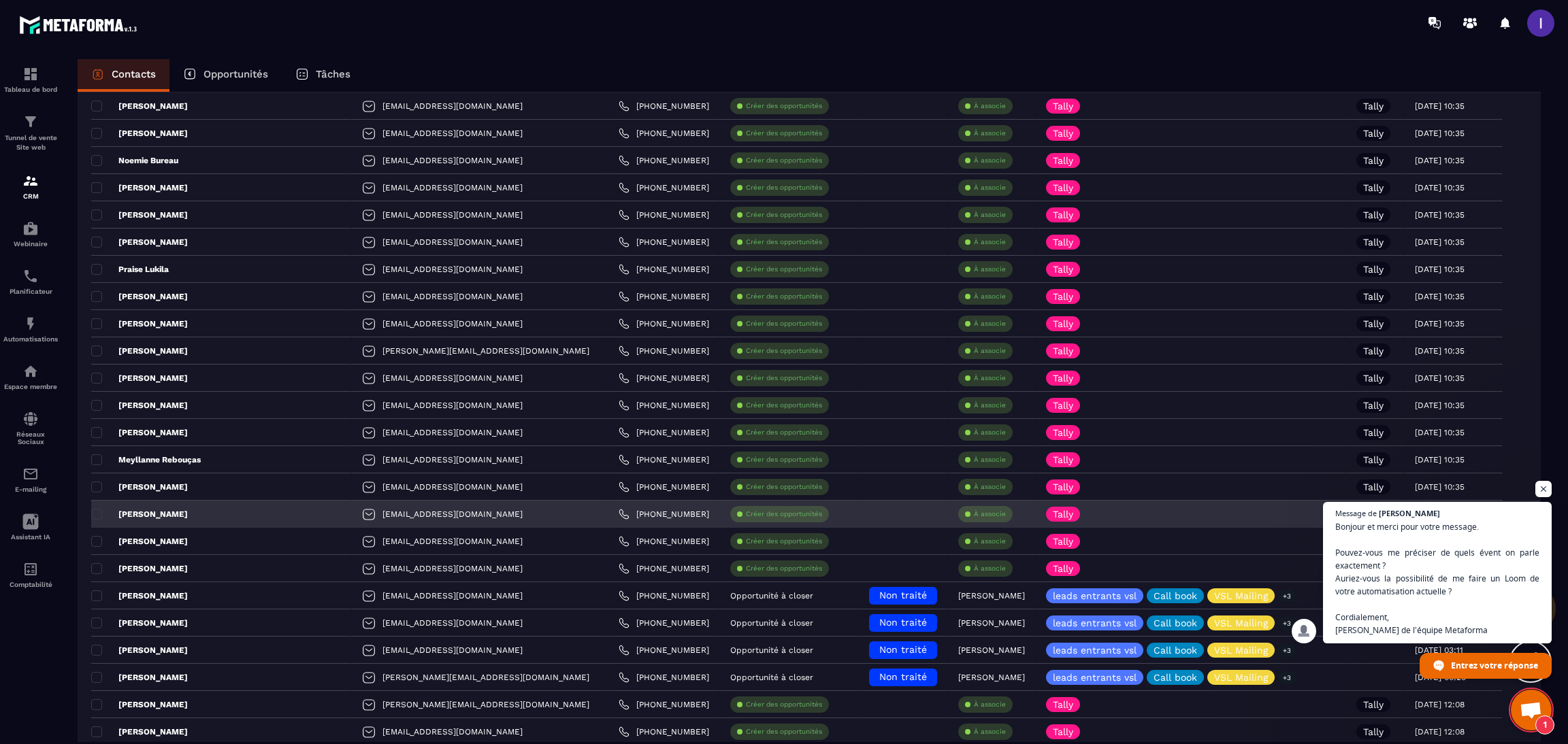
scroll to position [0, 0]
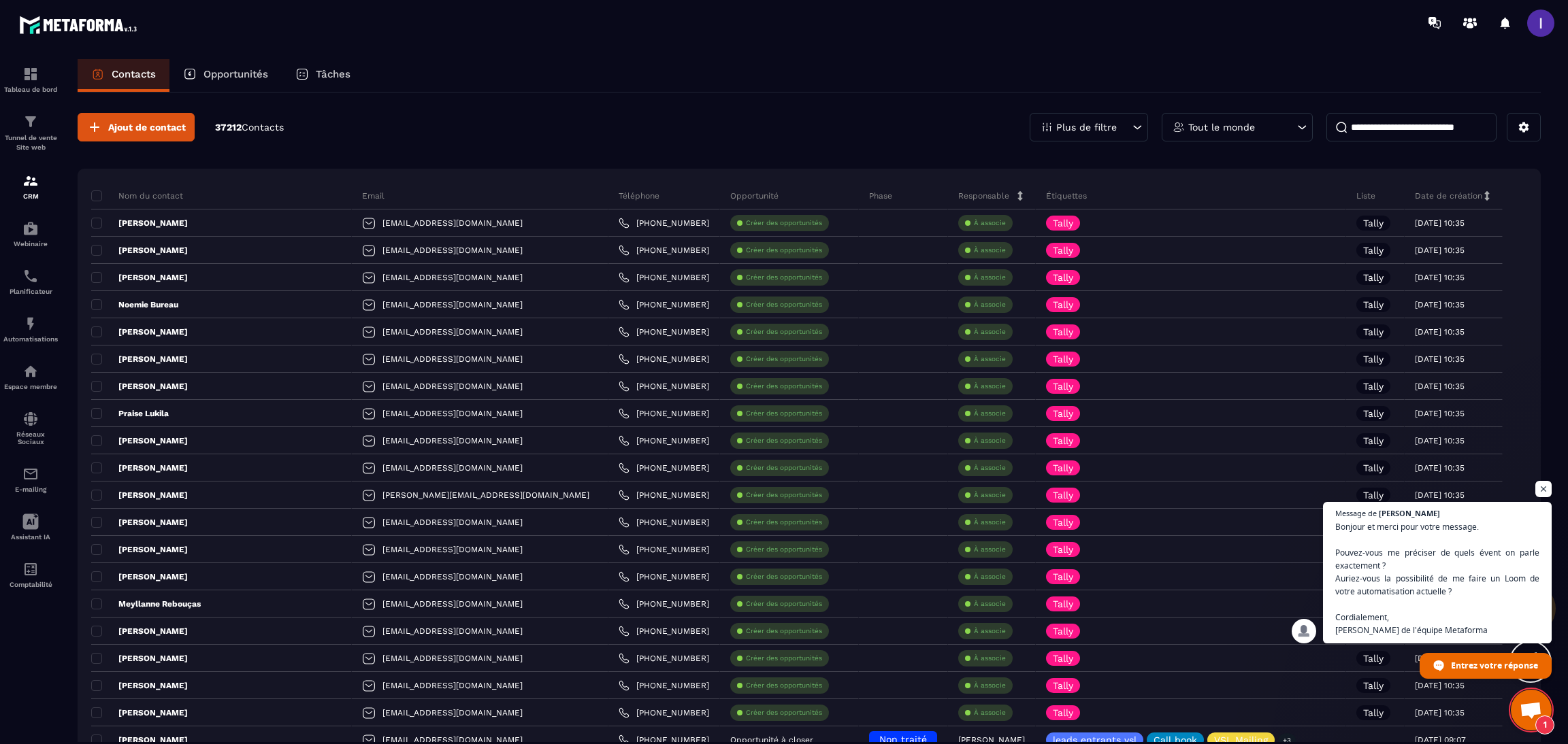
click at [1381, 125] on input at bounding box center [1411, 127] width 170 height 28
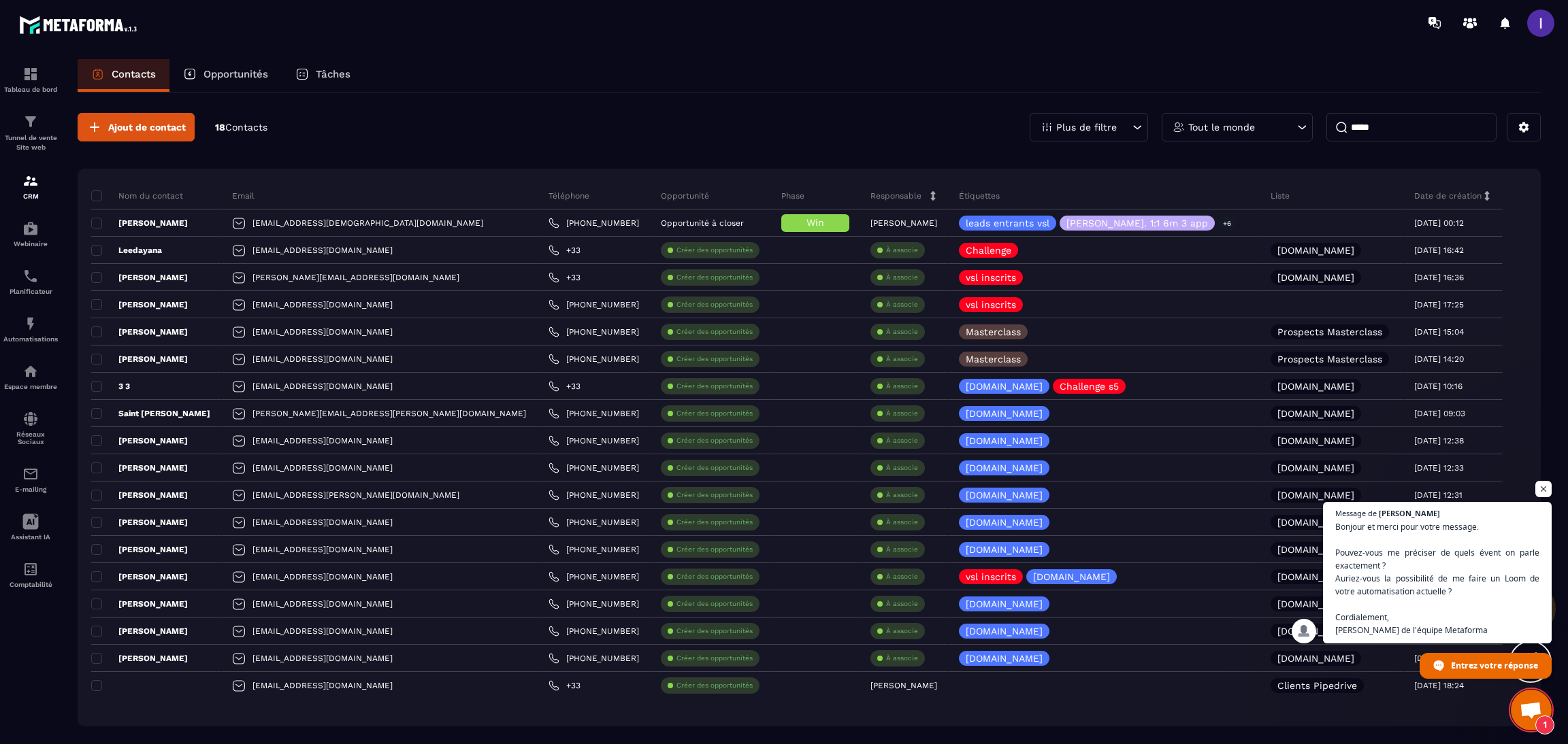
type input "*****"
